Goal: Complete application form

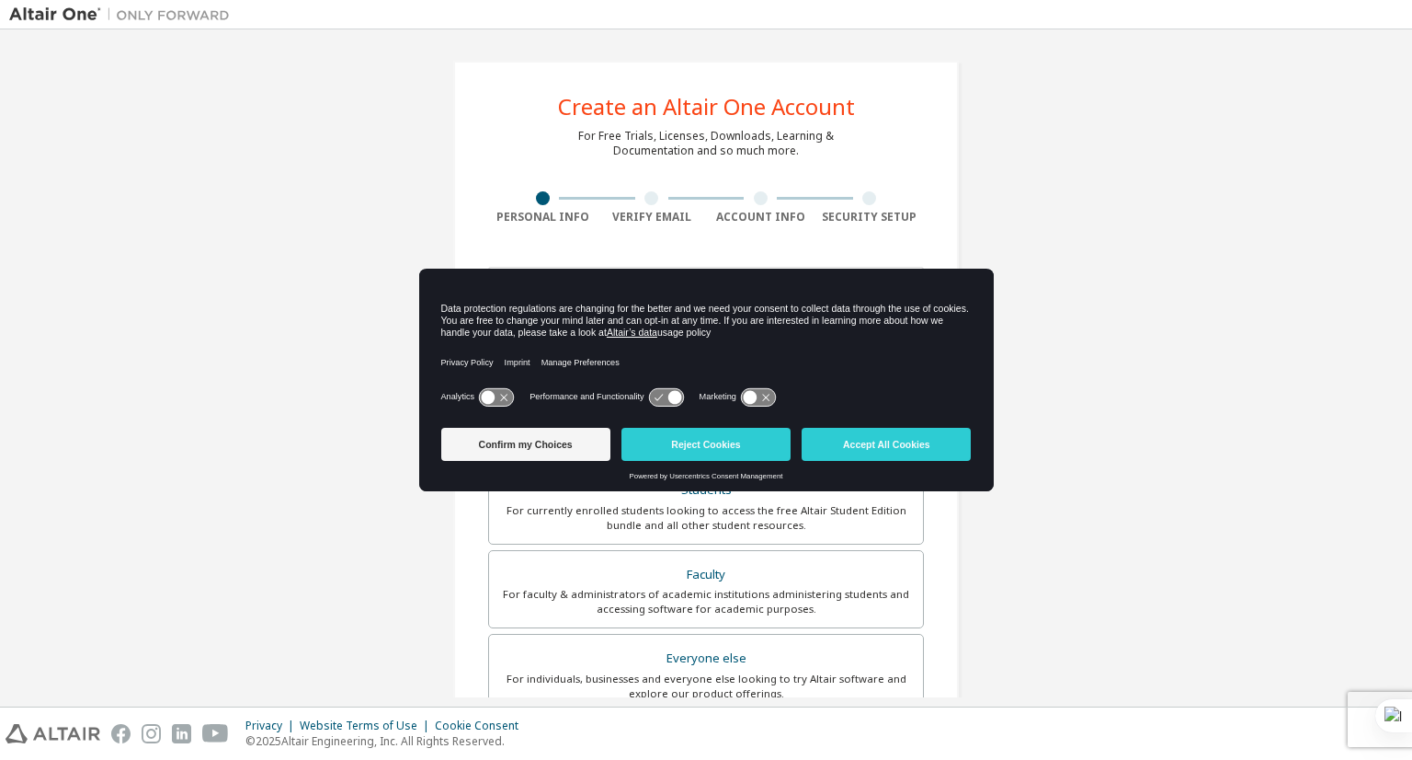
click at [847, 442] on button "Accept All Cookies" at bounding box center [886, 444] width 169 height 33
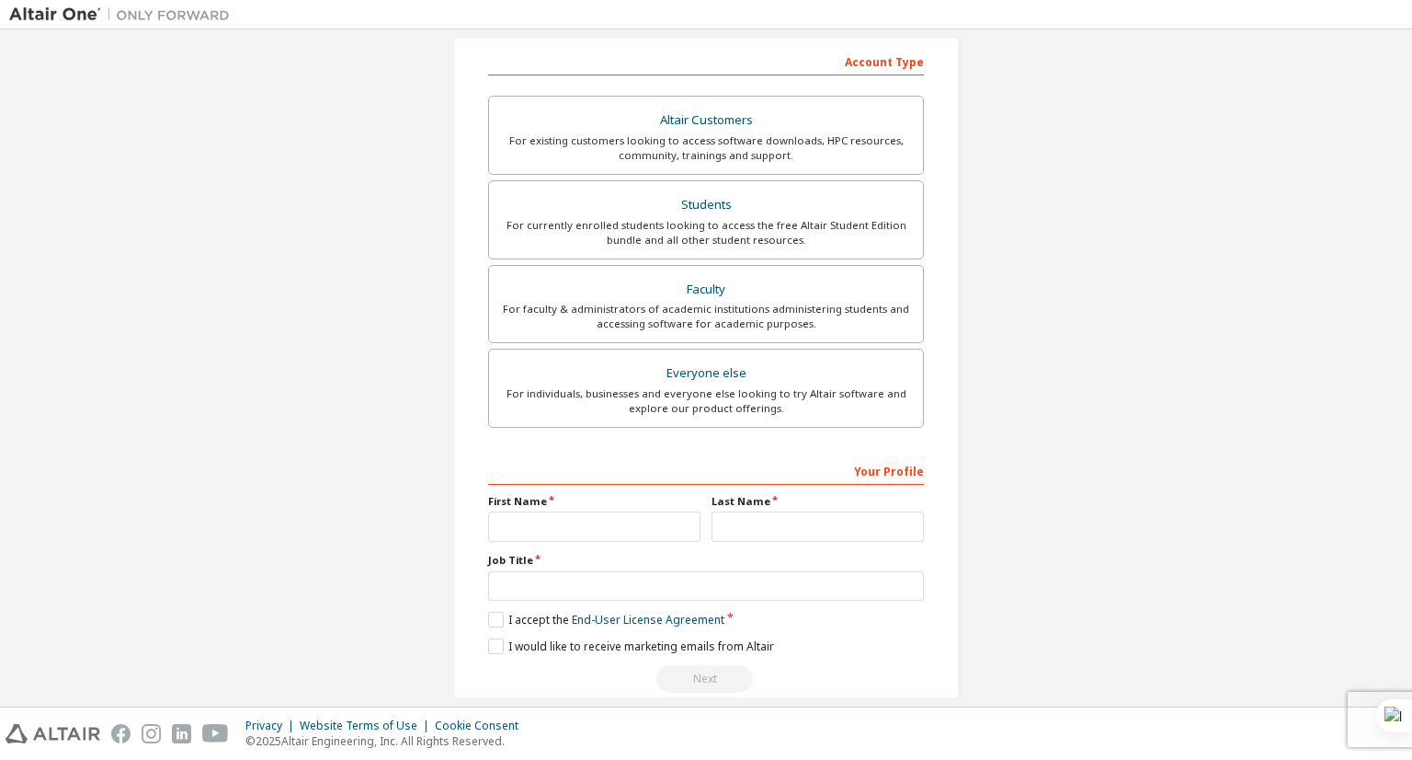
scroll to position [312, 0]
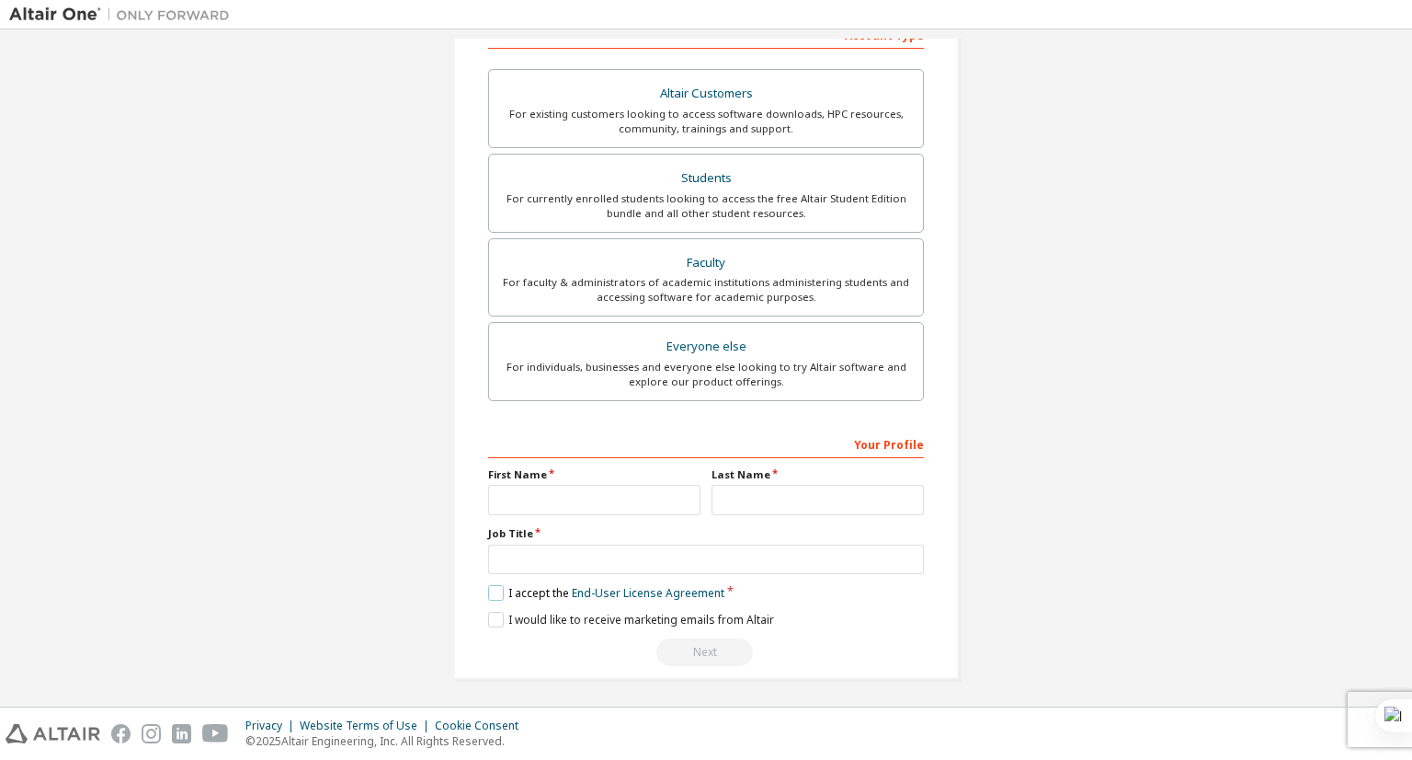
click at [488, 593] on label "I accept the End-User License Agreement" at bounding box center [606, 593] width 236 height 16
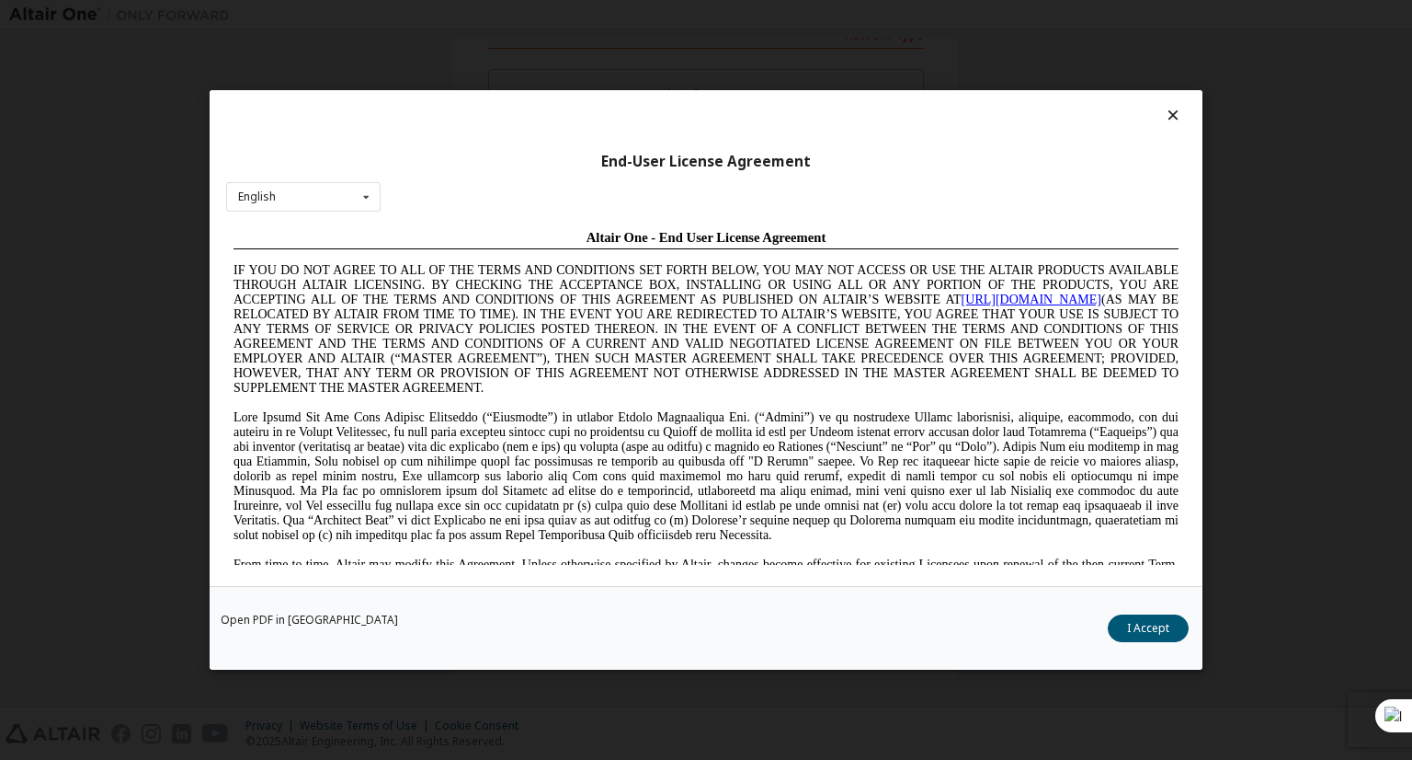
scroll to position [0, 0]
click at [1151, 630] on button "I Accept" at bounding box center [1148, 628] width 81 height 28
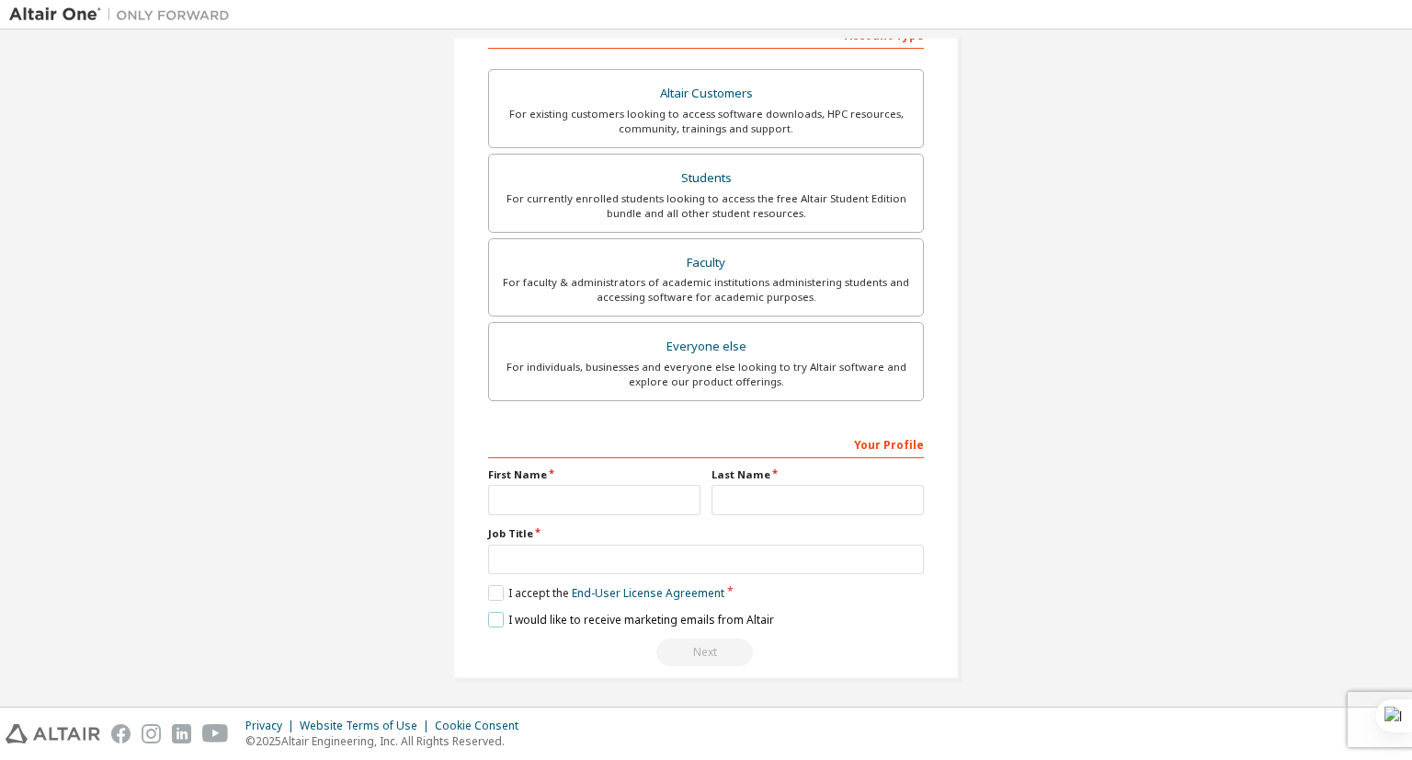
click at [499, 622] on label "I would like to receive marketing emails from Altair" at bounding box center [631, 619] width 286 height 16
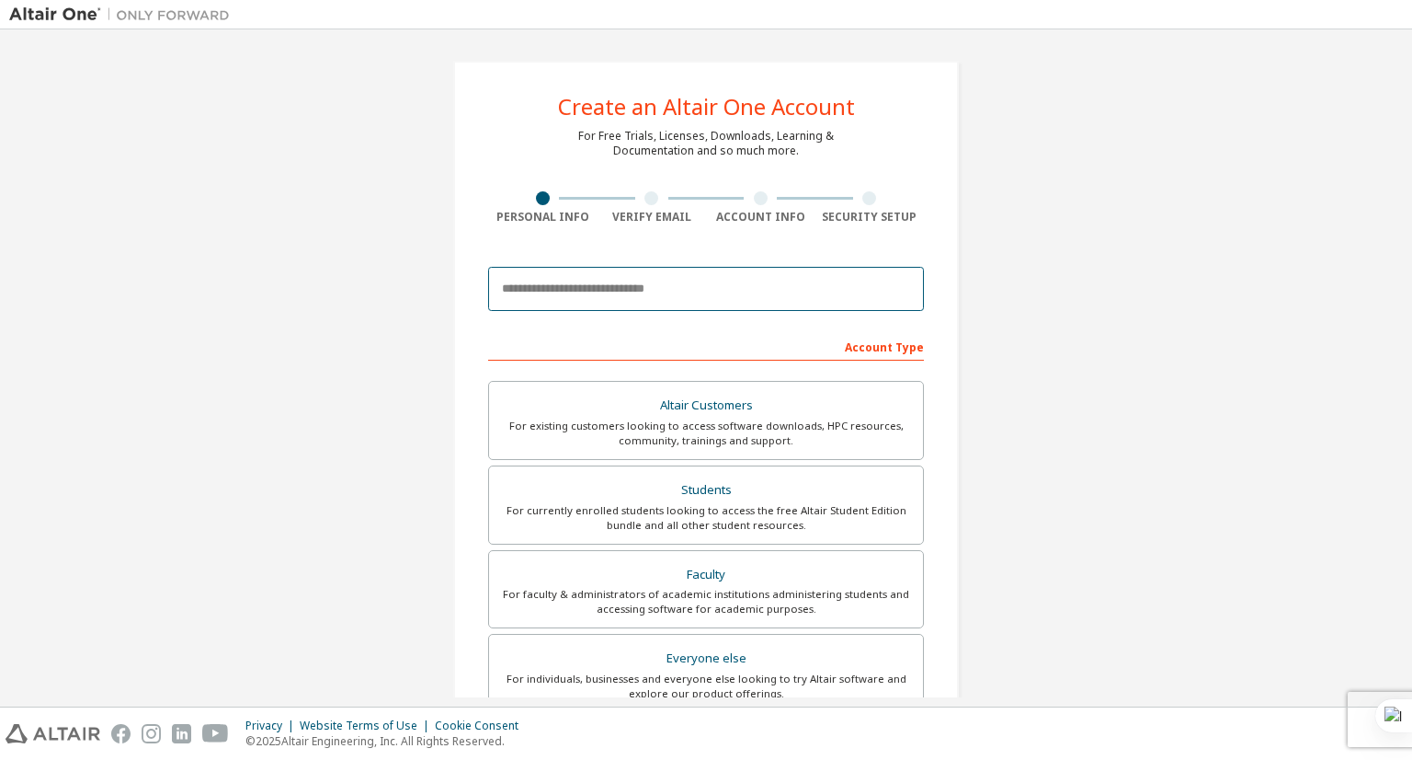
click at [593, 284] on input "email" at bounding box center [706, 289] width 436 height 44
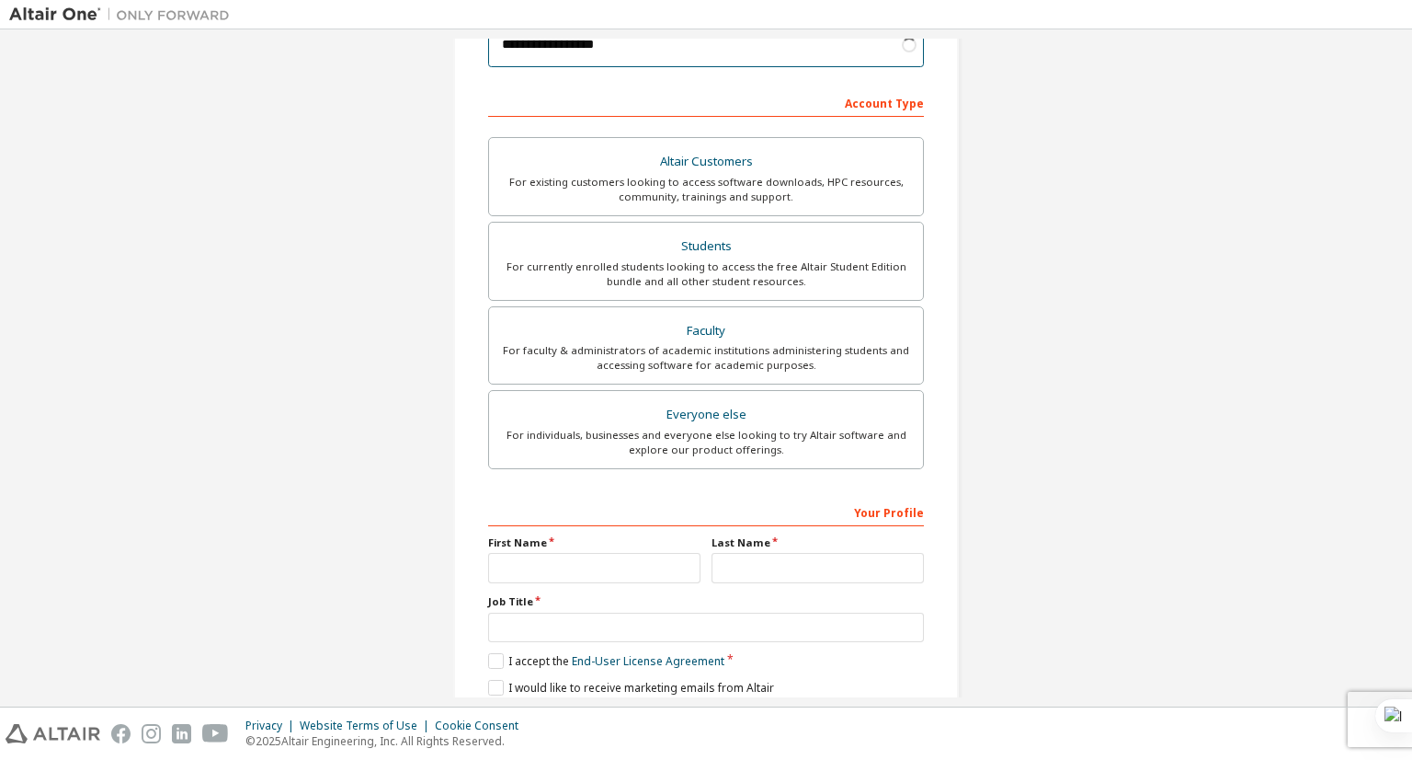
scroll to position [276, 0]
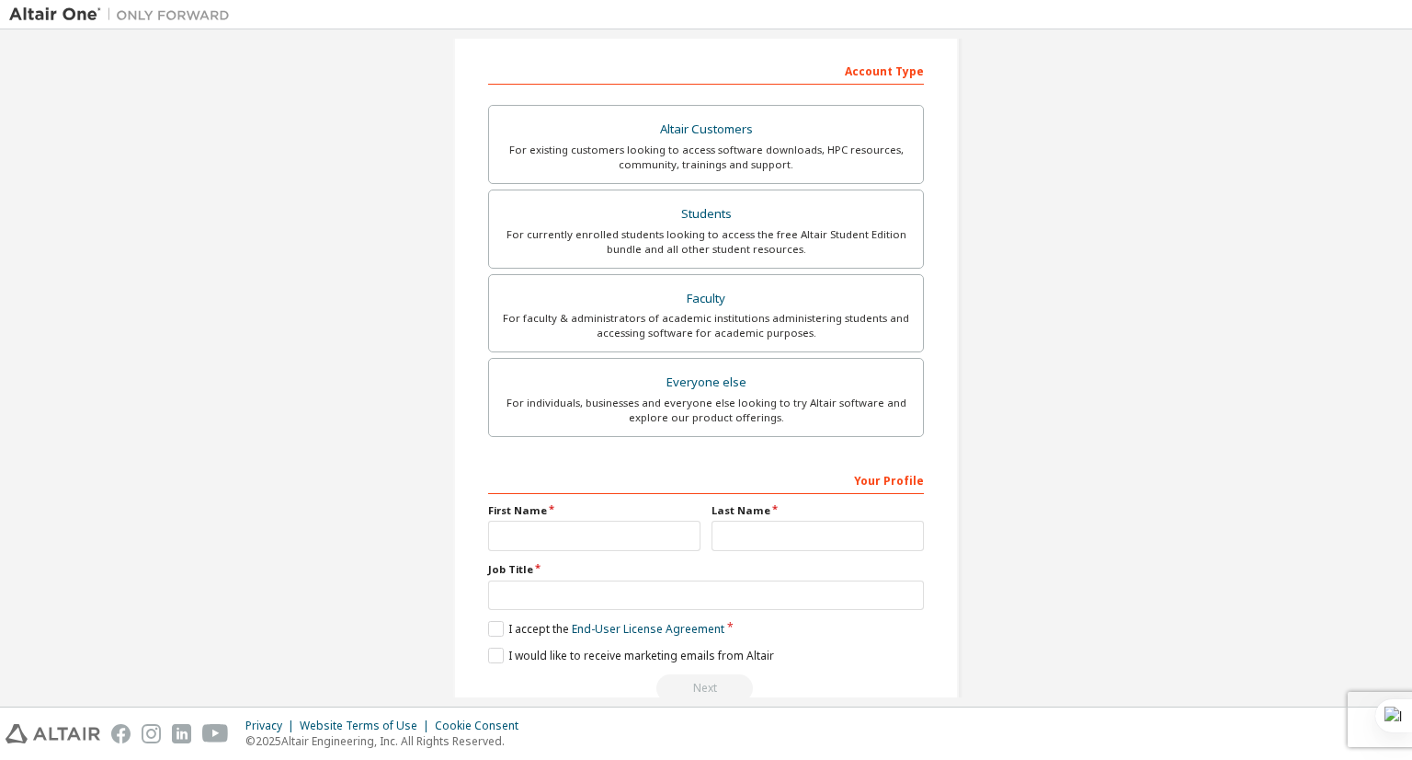
type input "**********"
click at [588, 529] on input "text" at bounding box center [594, 535] width 212 height 30
type input "******"
click at [629, 588] on input "text" at bounding box center [706, 595] width 436 height 30
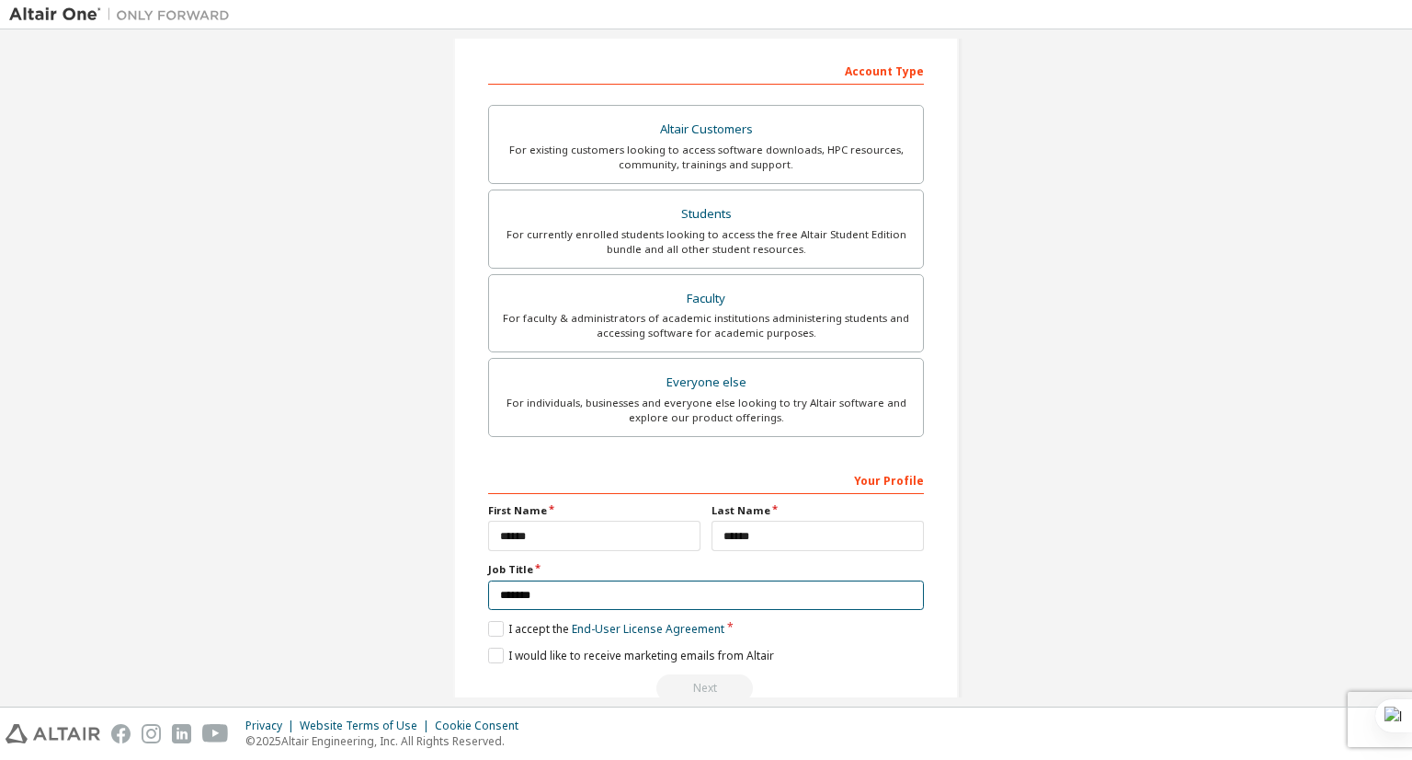
scroll to position [0, 0]
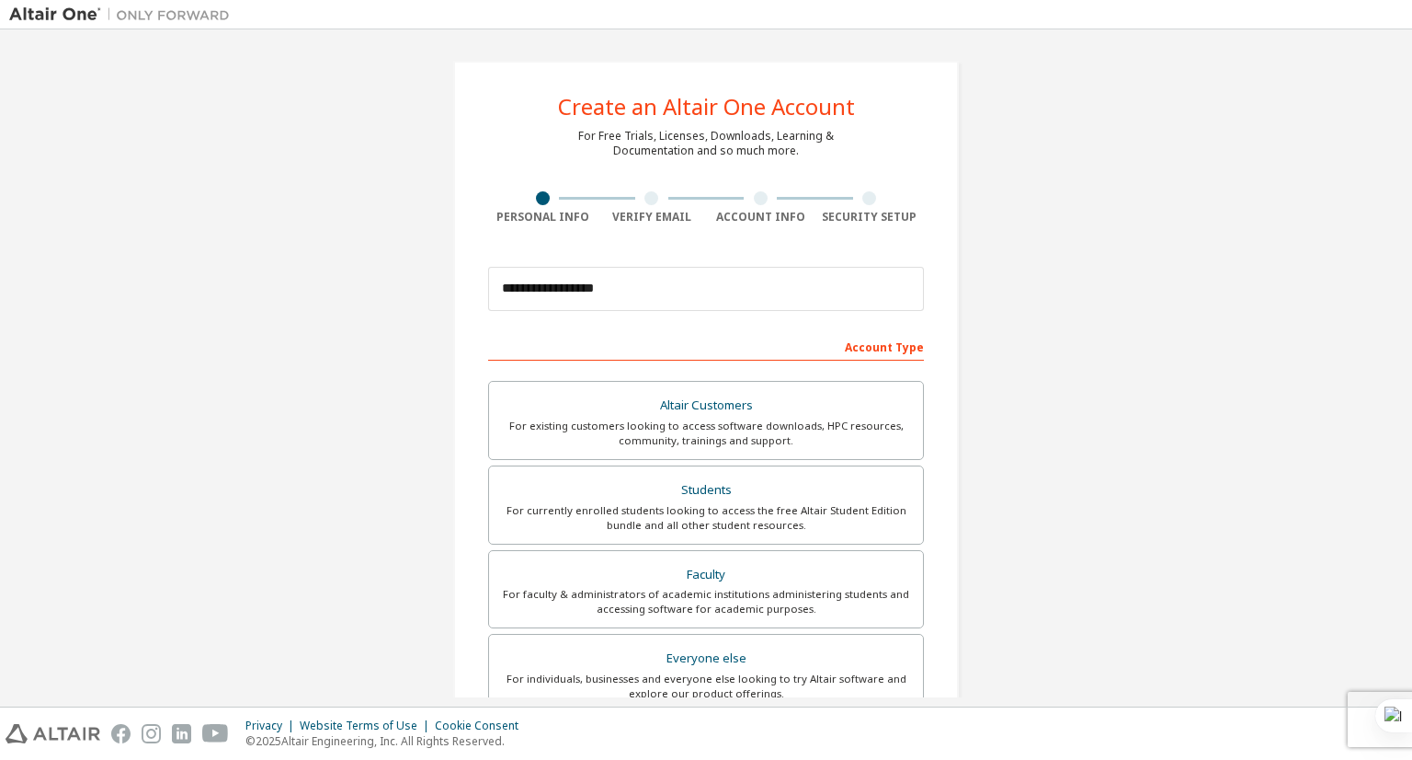
type input "*******"
drag, startPoint x: 546, startPoint y: 291, endPoint x: 408, endPoint y: 283, distance: 138.2
click at [408, 283] on div "**********" at bounding box center [706, 526] width 1394 height 974
type input "**********"
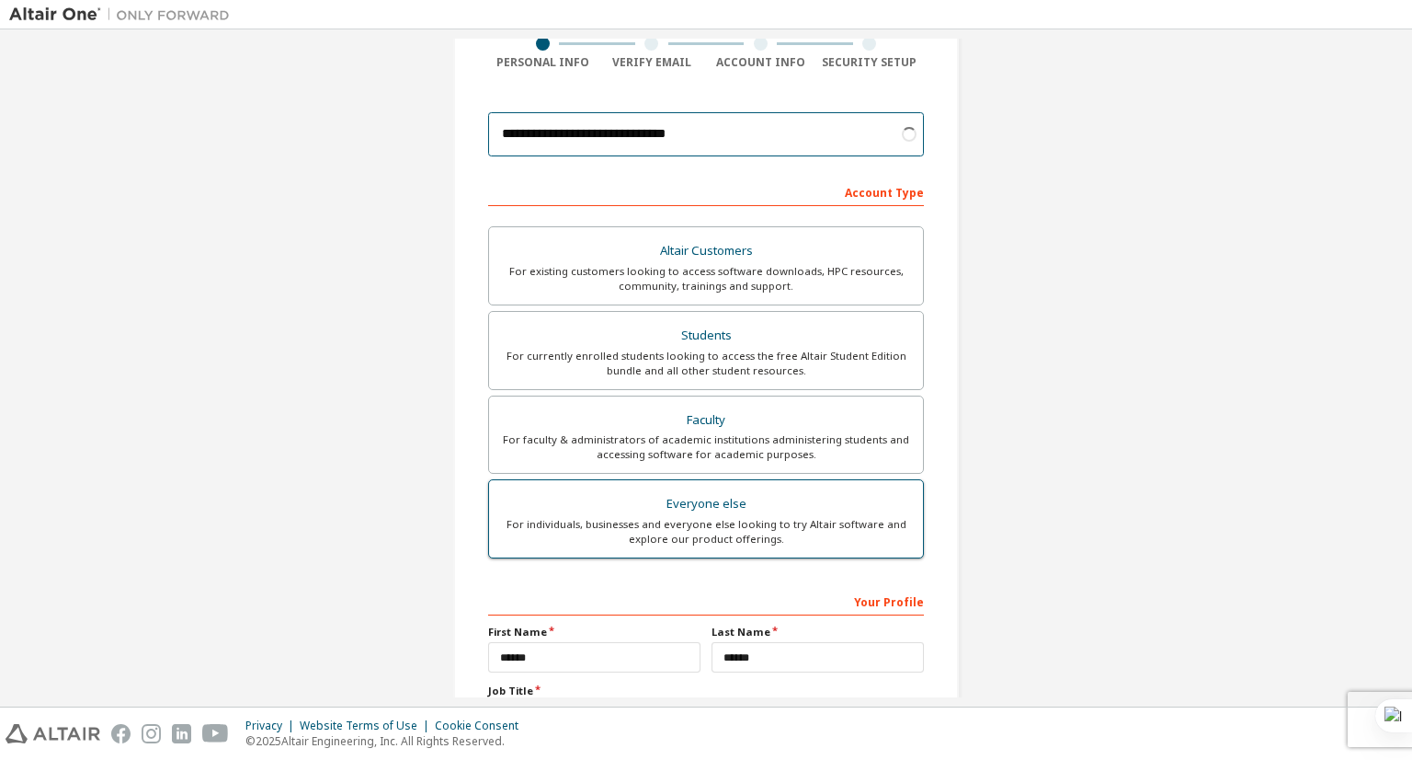
scroll to position [128, 0]
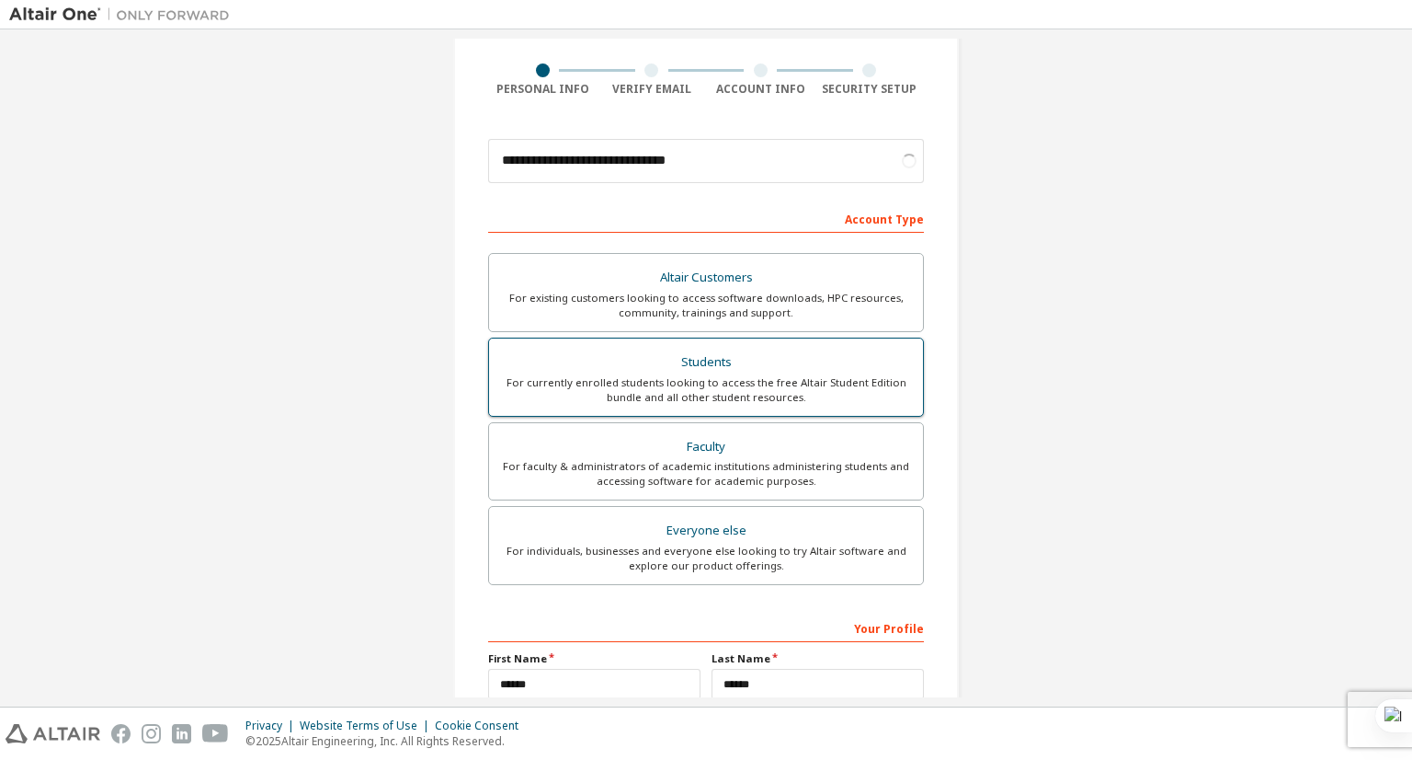
click at [752, 366] on div "Students" at bounding box center [706, 362] width 412 height 26
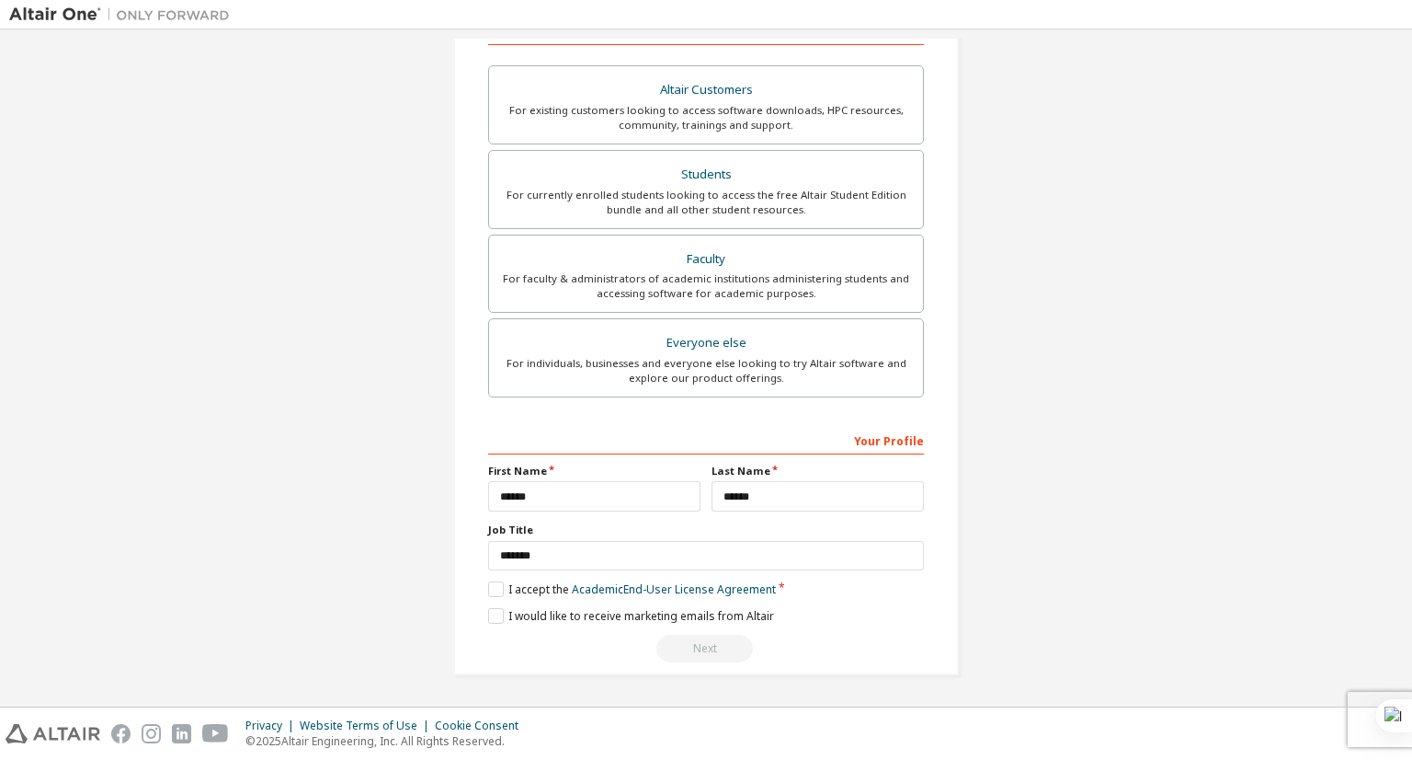
scroll to position [312, 0]
click at [511, 590] on label "I accept the Academic End-User License Agreement" at bounding box center [632, 593] width 288 height 16
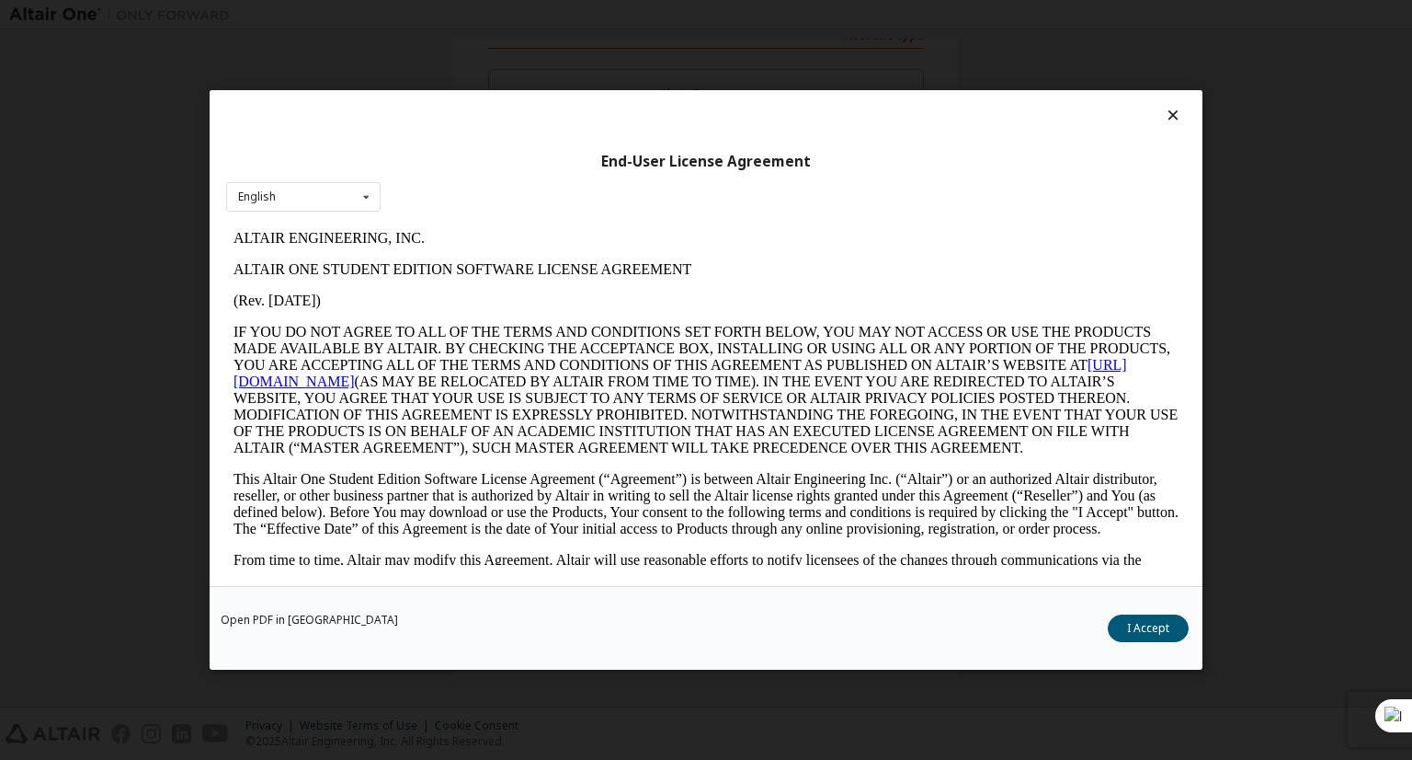
scroll to position [0, 0]
click at [1148, 621] on button "I Accept" at bounding box center [1148, 628] width 81 height 28
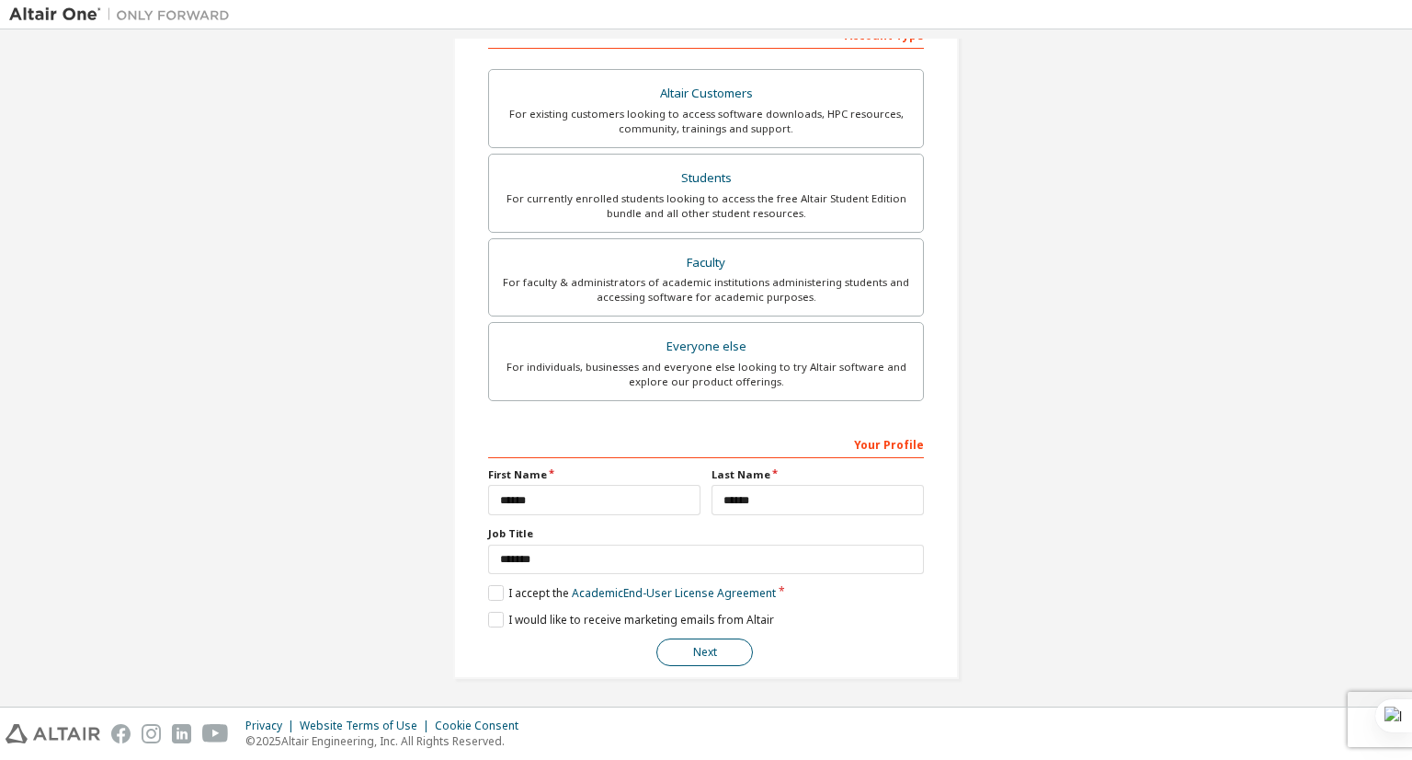
click at [688, 651] on button "Next" at bounding box center [705, 652] width 97 height 28
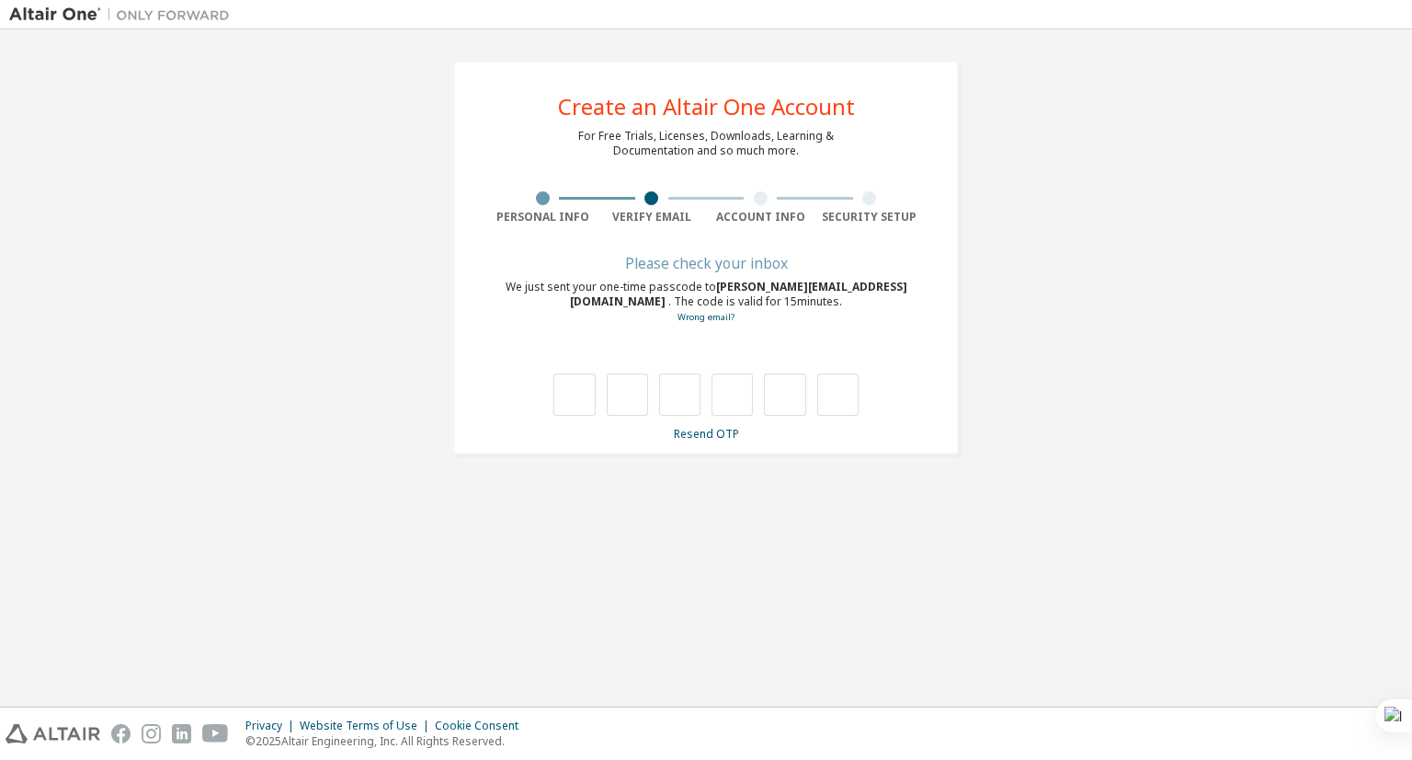
type input "*"
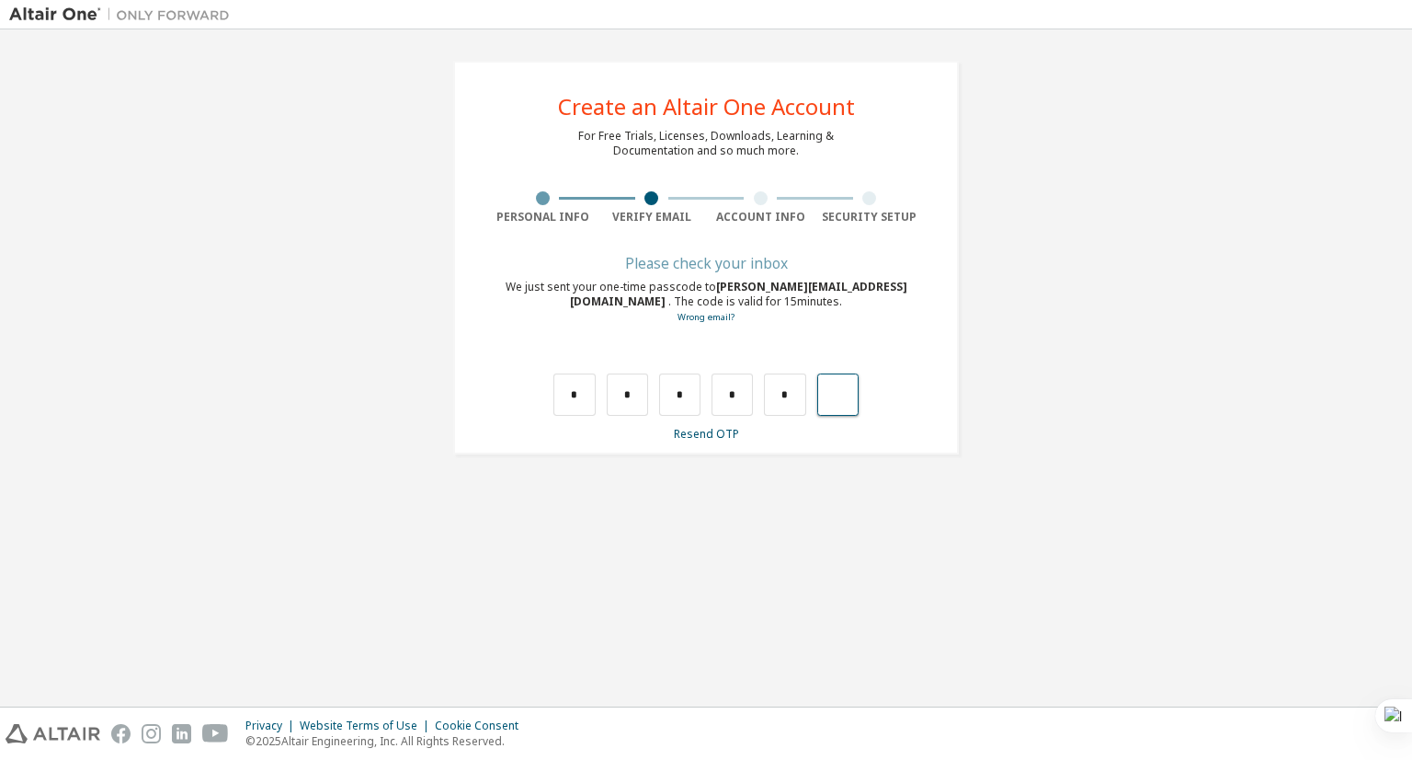
type input "*"
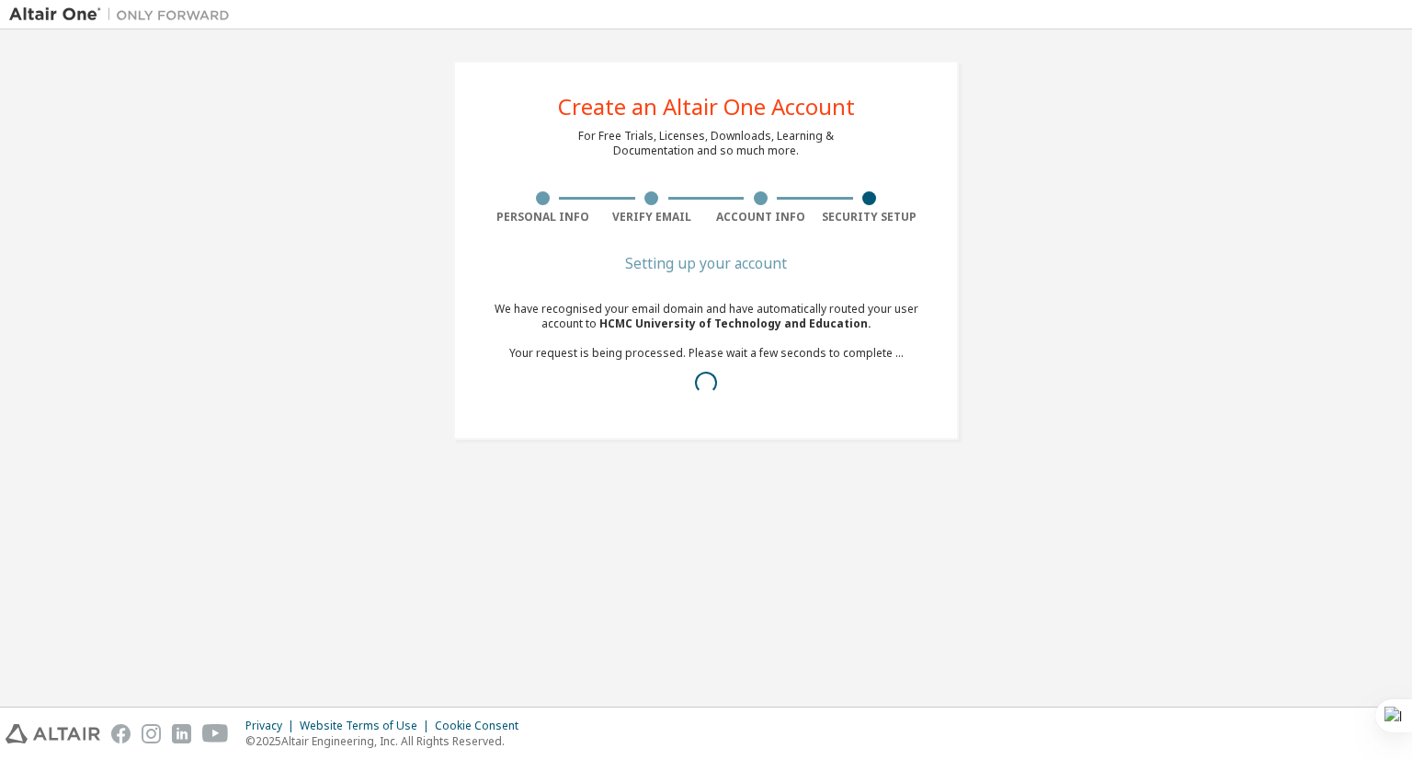
click at [288, 348] on div "Create an Altair One Account For Free Trials, Licenses, Downloads, Learning & D…" at bounding box center [706, 250] width 1394 height 423
